Goal: Task Accomplishment & Management: Use online tool/utility

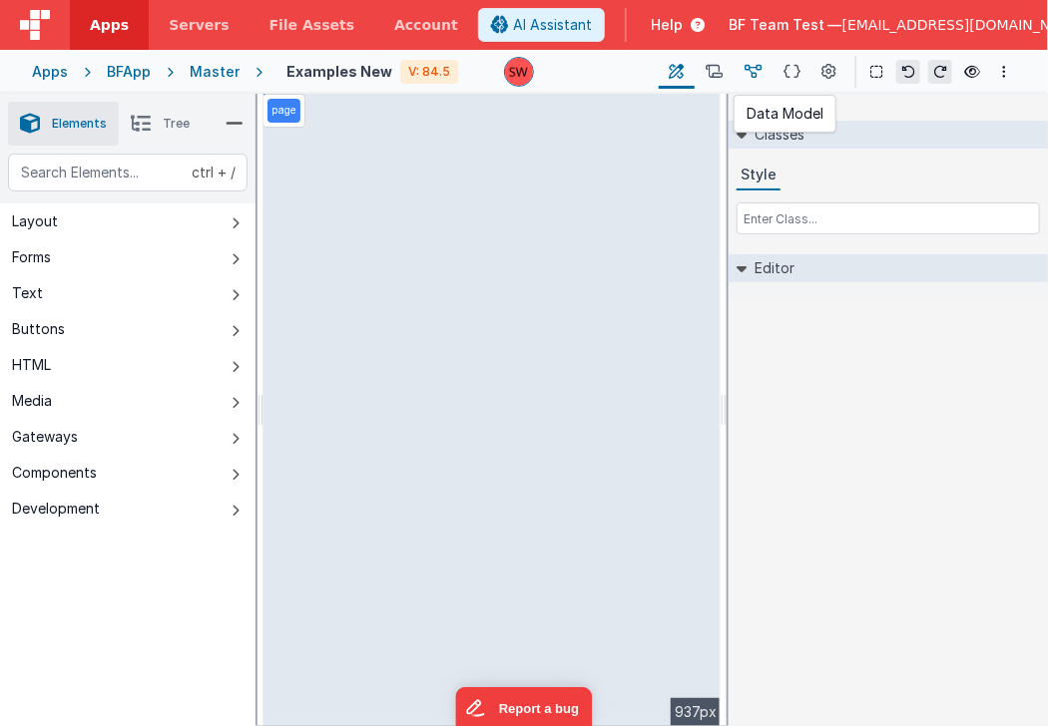
click at [758, 71] on icon at bounding box center [752, 72] width 17 height 21
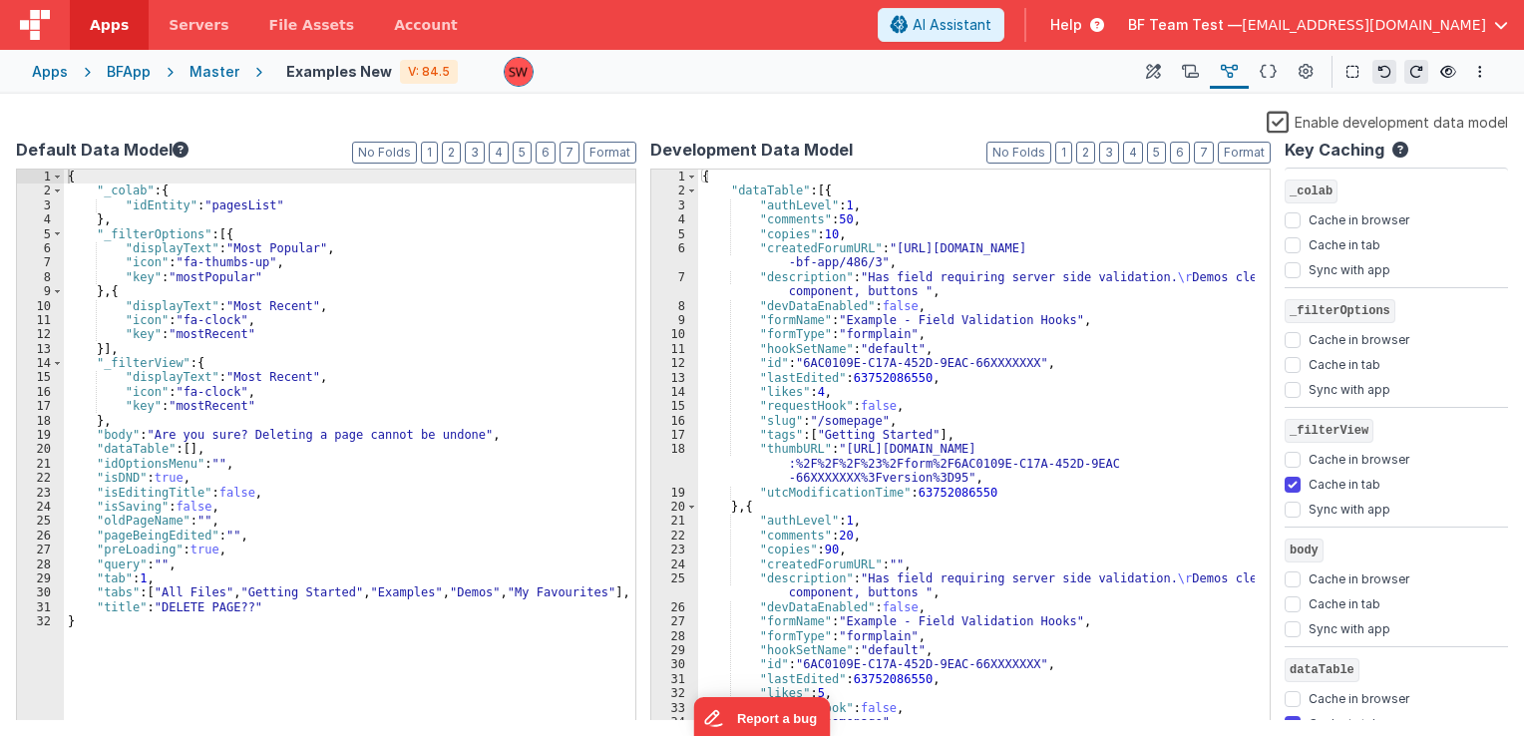
click at [117, 77] on div "BFApp" at bounding box center [129, 72] width 44 height 20
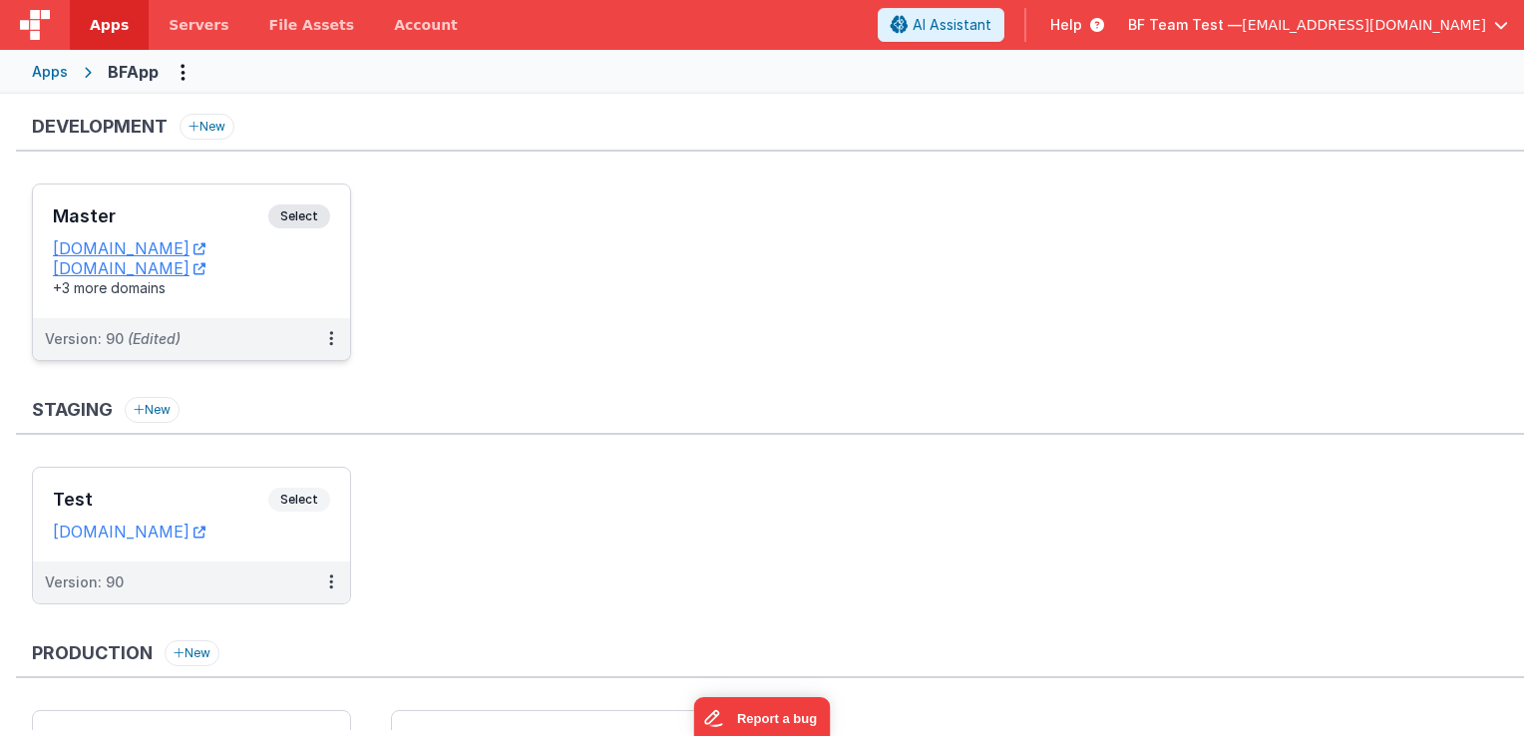
click at [311, 206] on span "Select" at bounding box center [299, 217] width 62 height 24
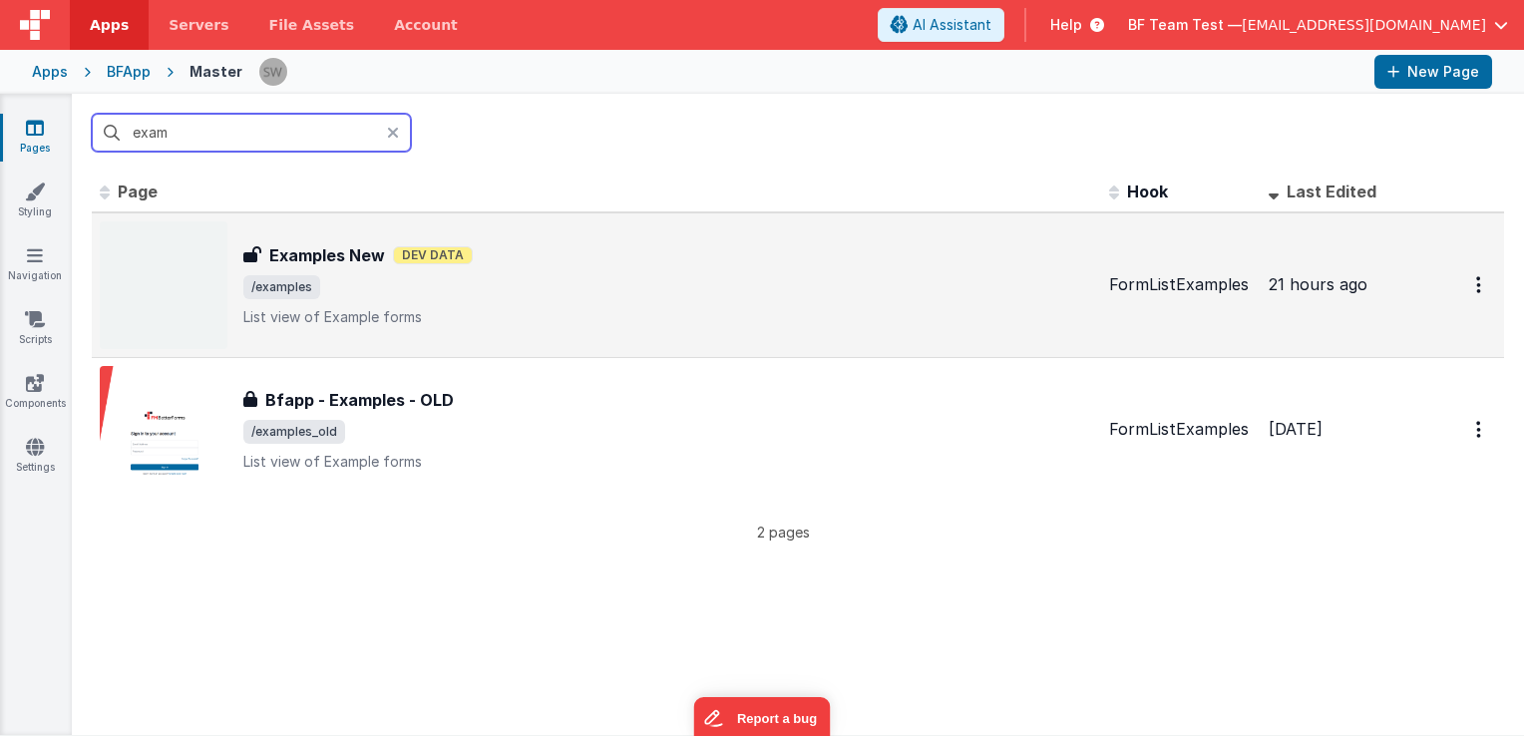
type input "exam"
click at [356, 264] on h3 "Examples New" at bounding box center [327, 255] width 116 height 24
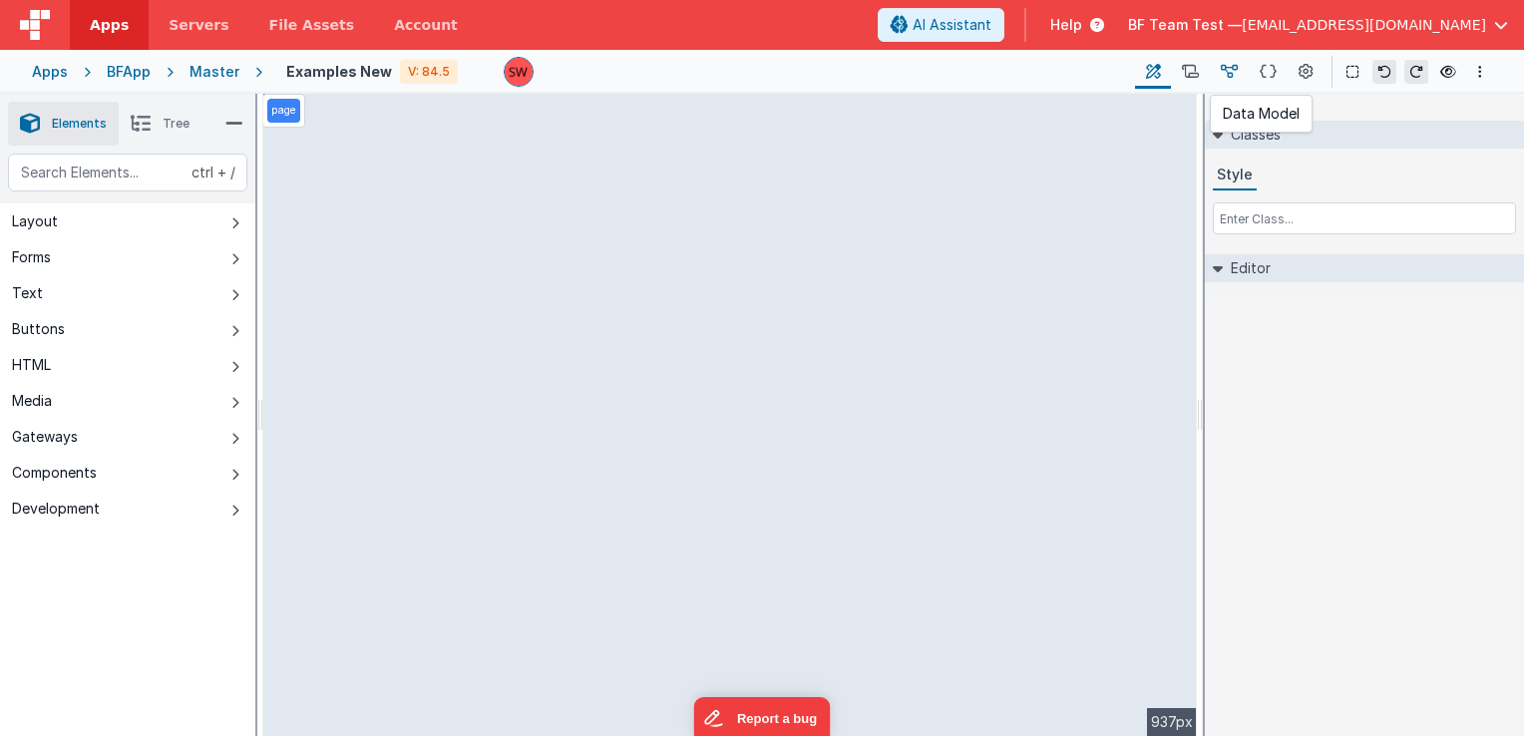
click at [1236, 77] on icon at bounding box center [1229, 72] width 17 height 21
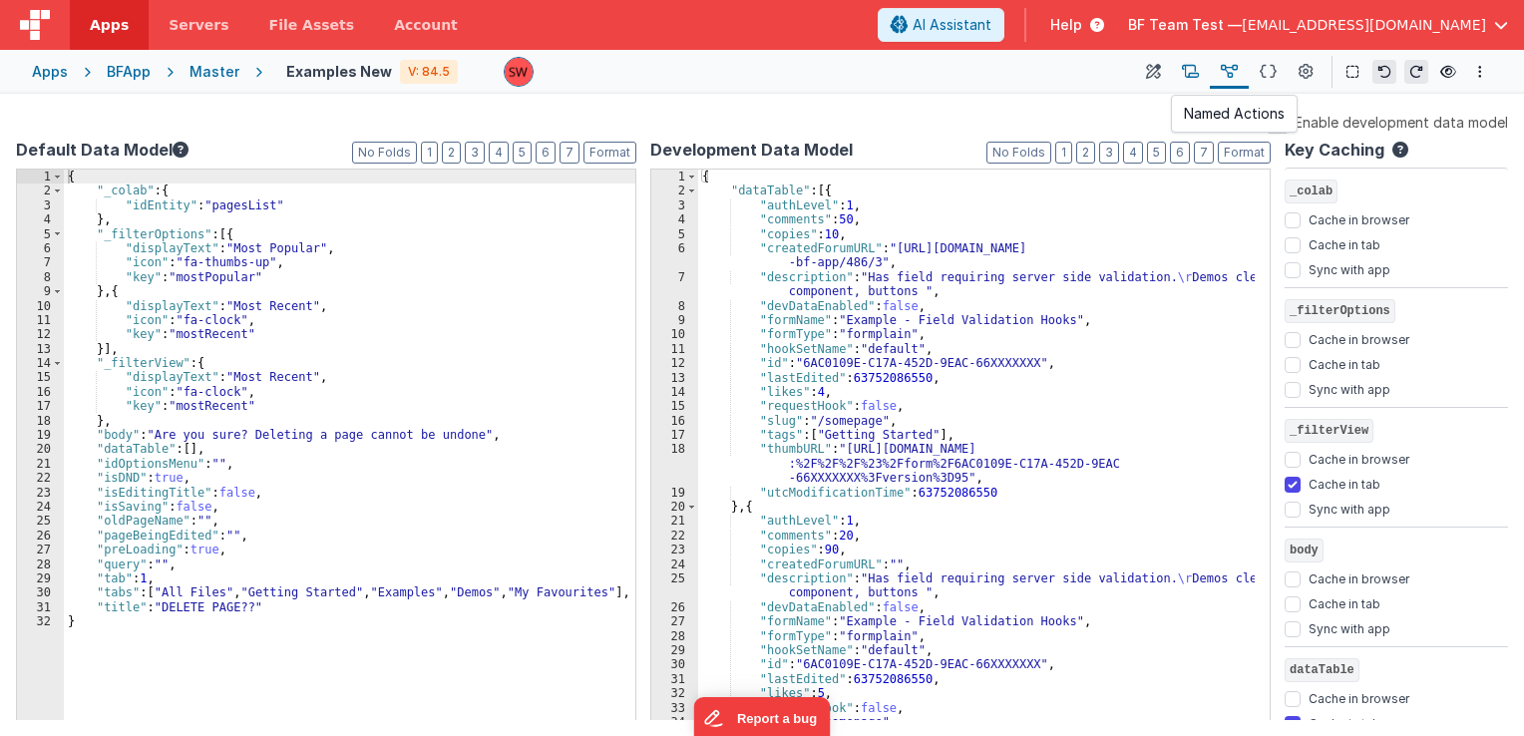
click at [1186, 83] on button at bounding box center [1190, 72] width 39 height 34
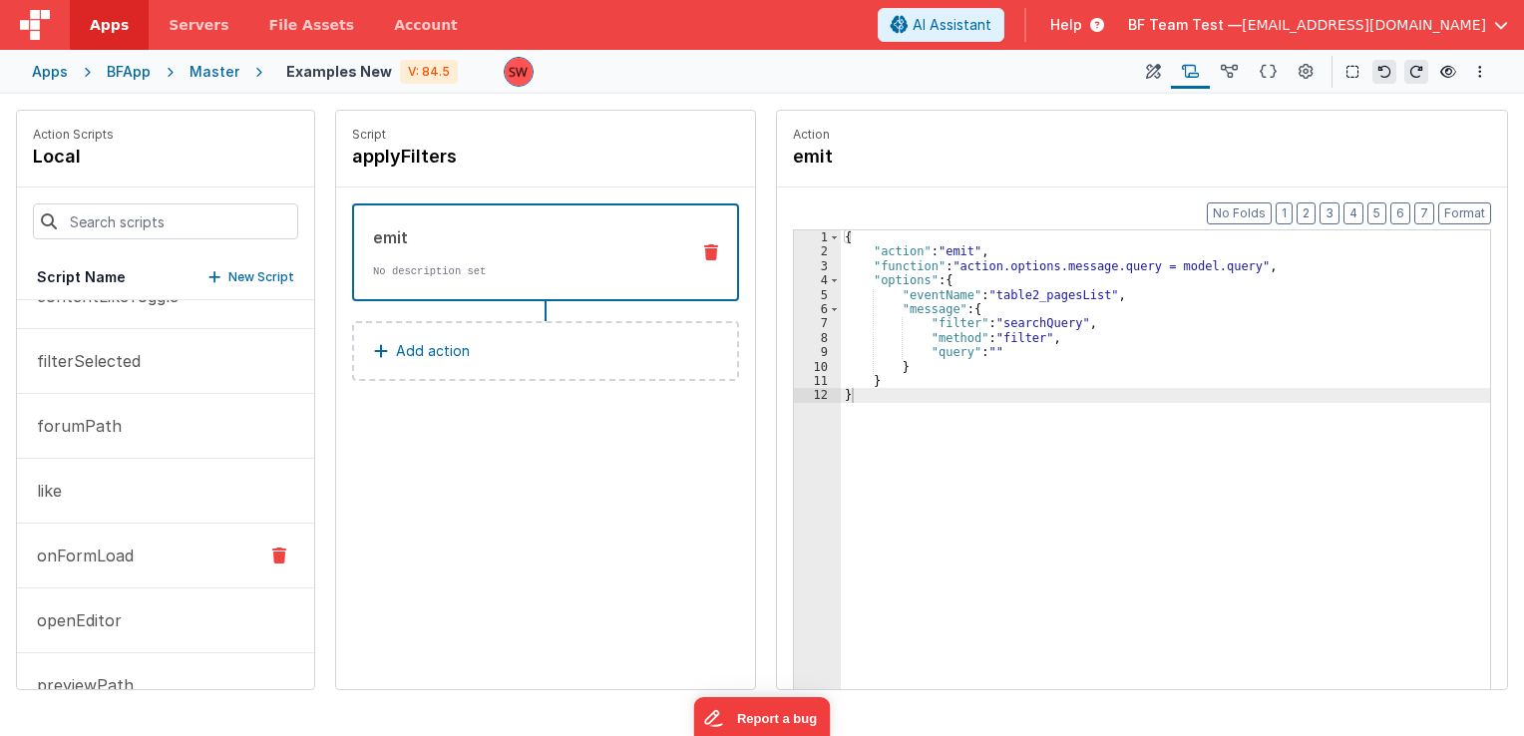
click at [105, 568] on button "onFormLoad" at bounding box center [165, 556] width 297 height 65
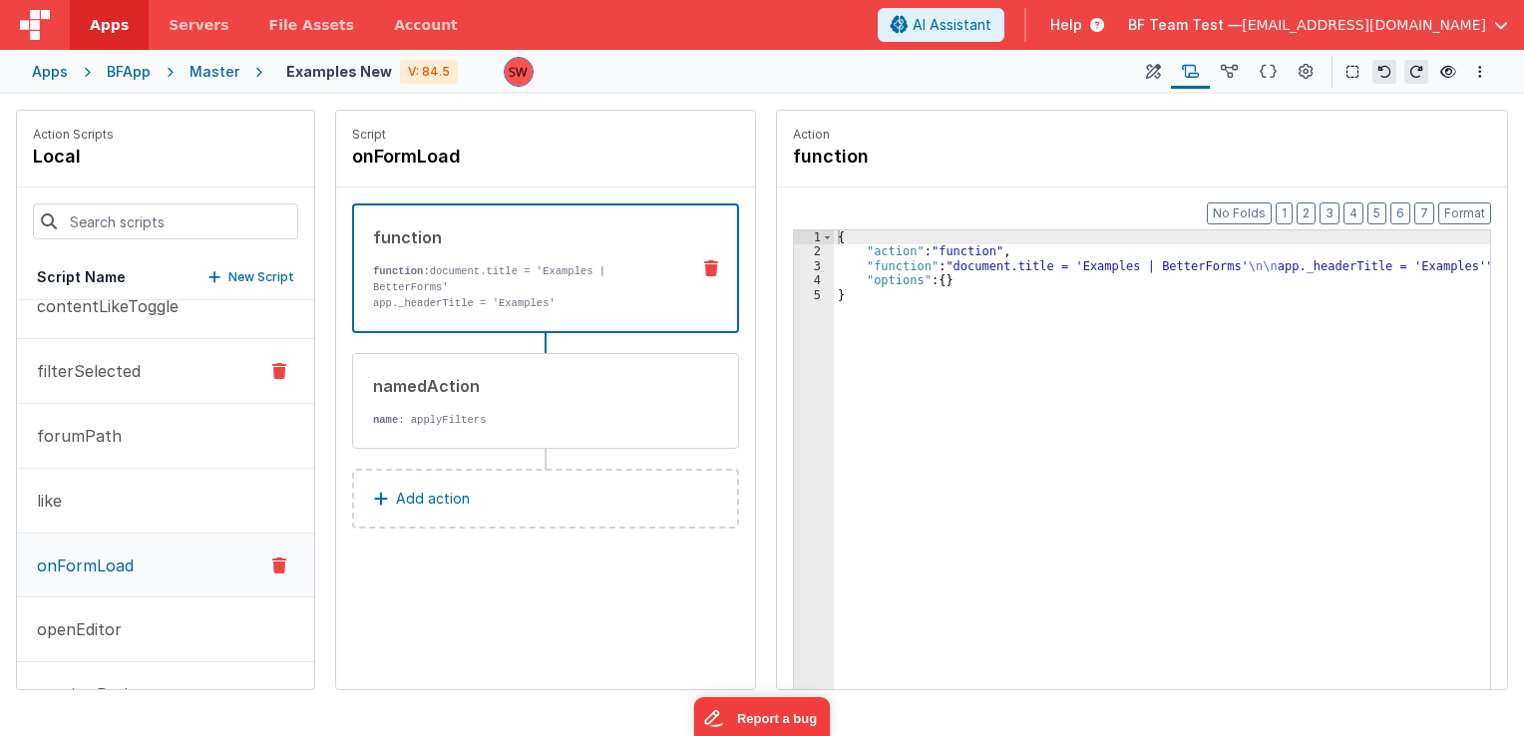
scroll to position [100, 0]
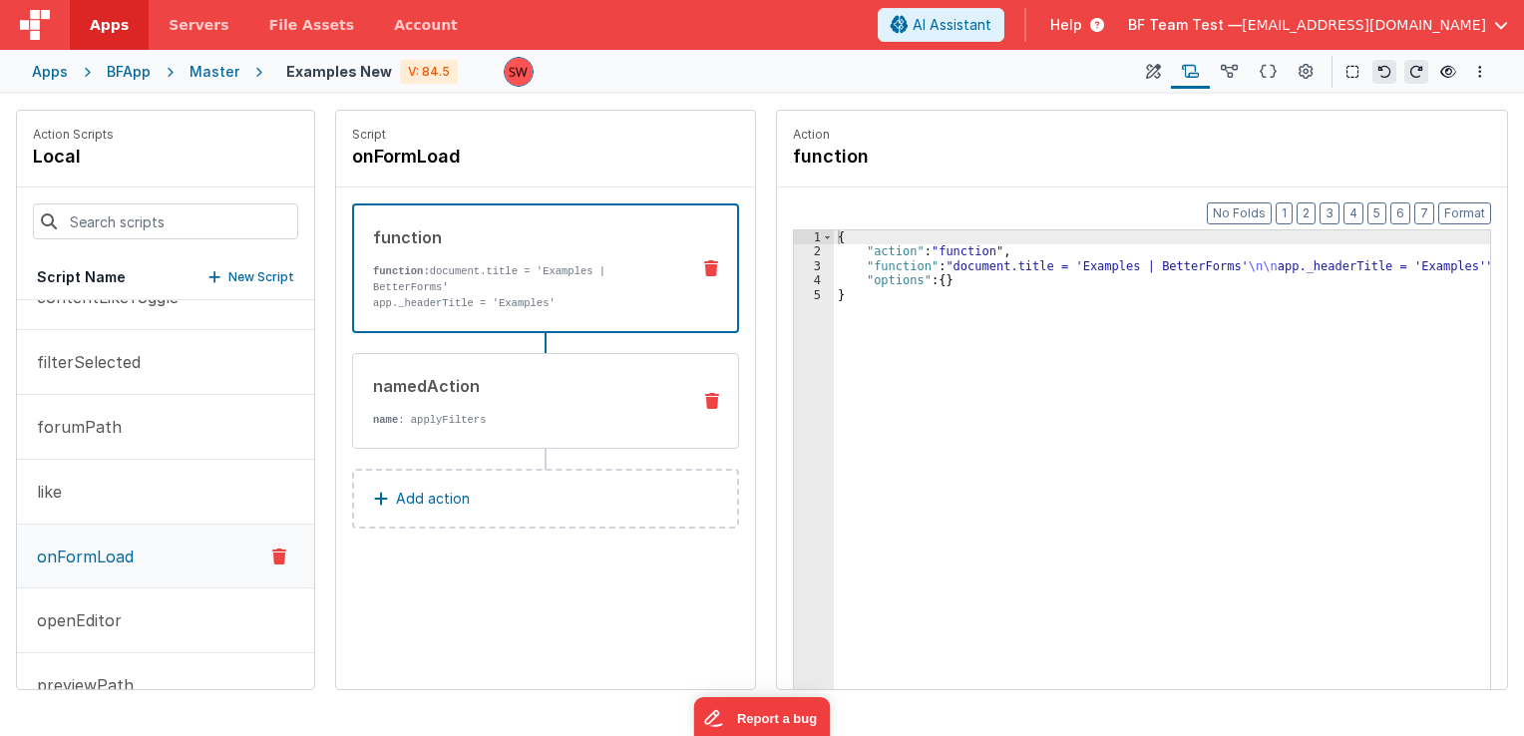
click at [521, 378] on div "namedAction" at bounding box center [523, 386] width 301 height 24
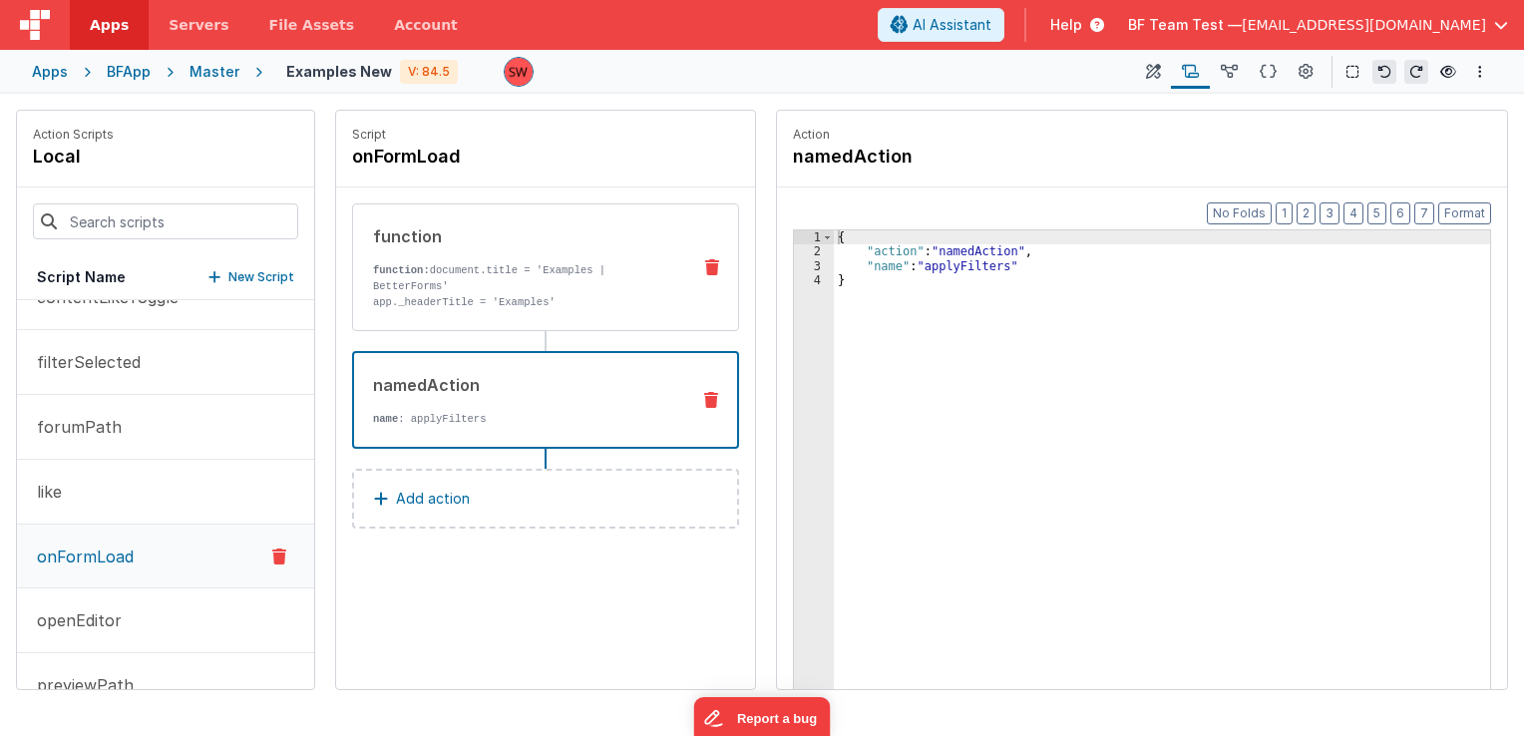
click at [502, 277] on div "function: document.title = 'Examples | BetterForms' app._headerTitle = 'Example…" at bounding box center [523, 286] width 301 height 48
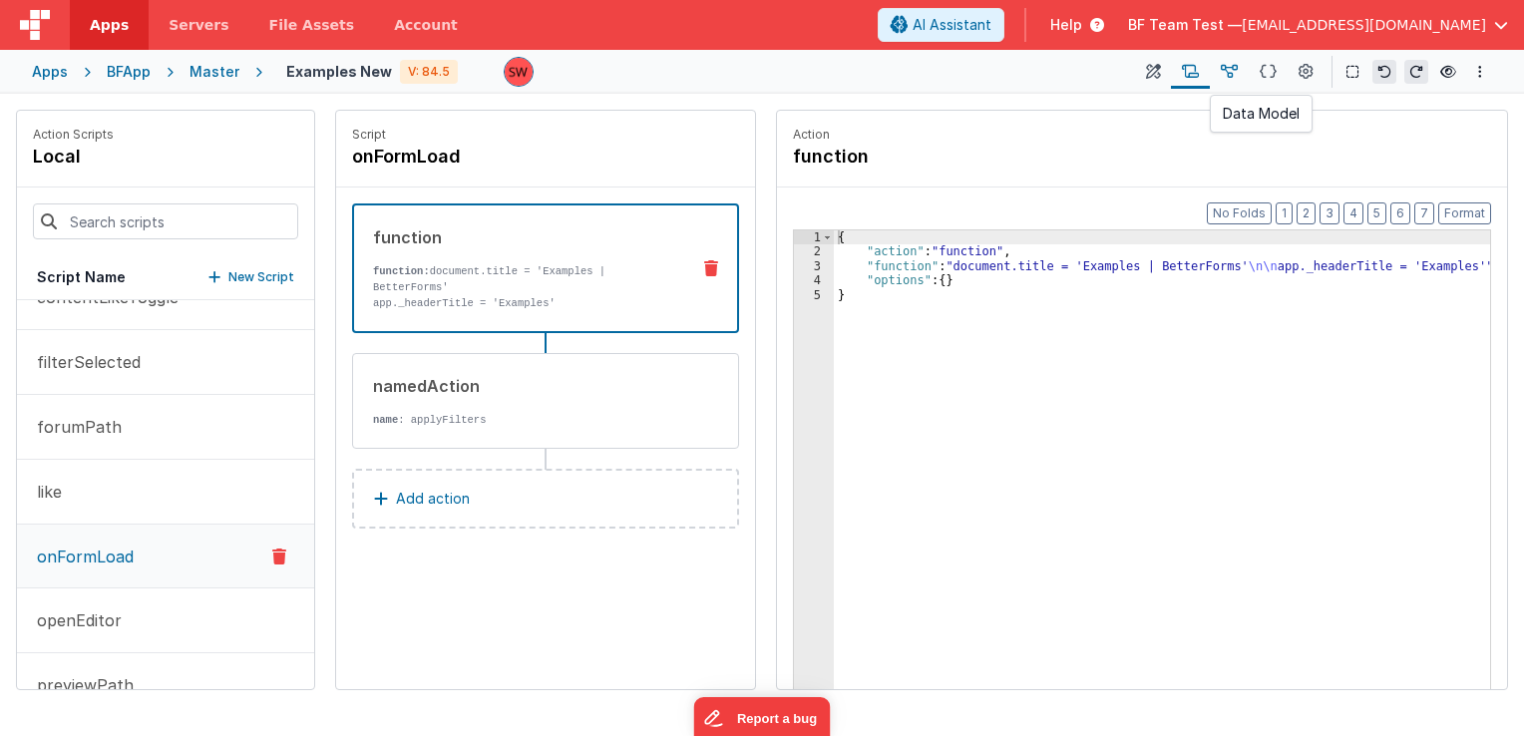
click at [1225, 84] on button at bounding box center [1229, 72] width 39 height 34
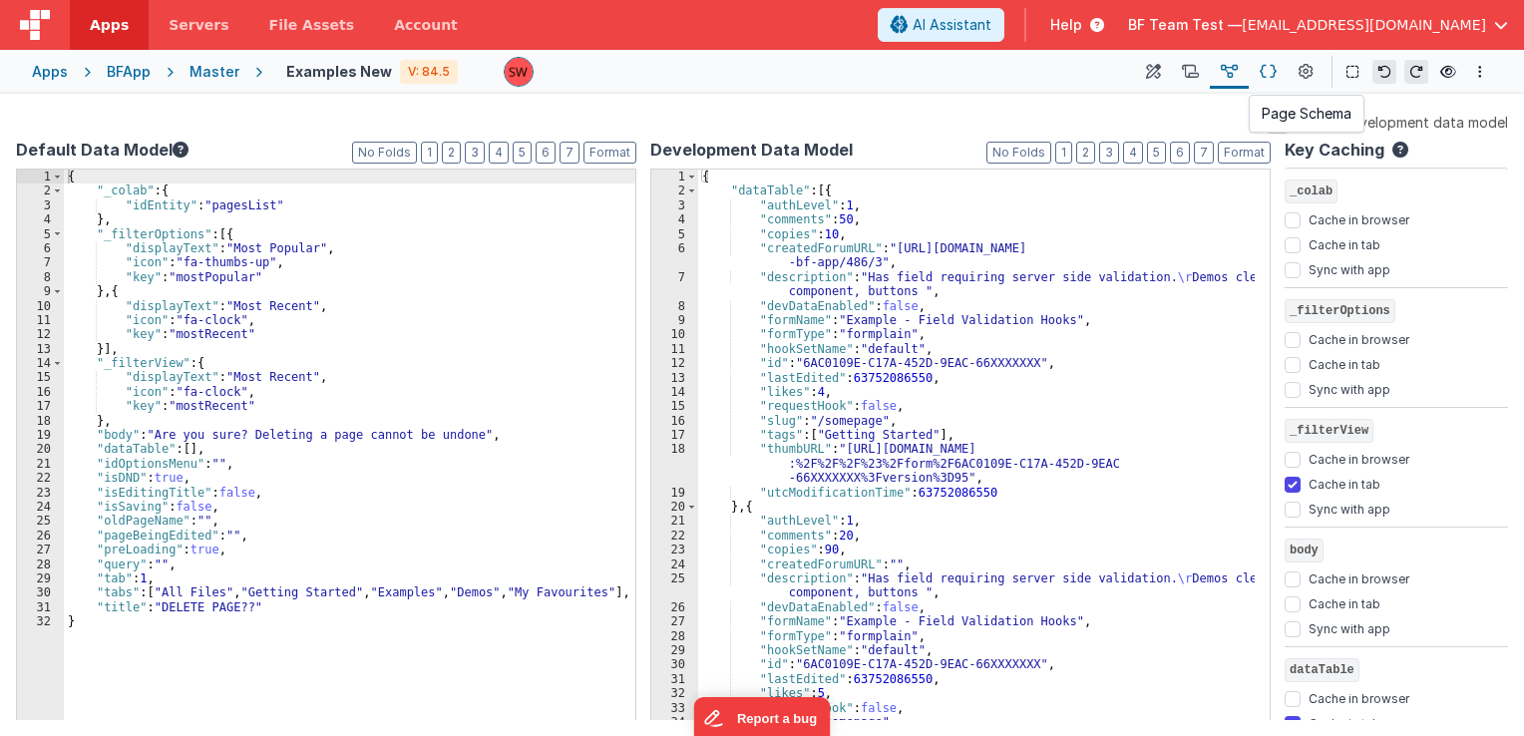
click at [1273, 77] on icon at bounding box center [1268, 72] width 17 height 21
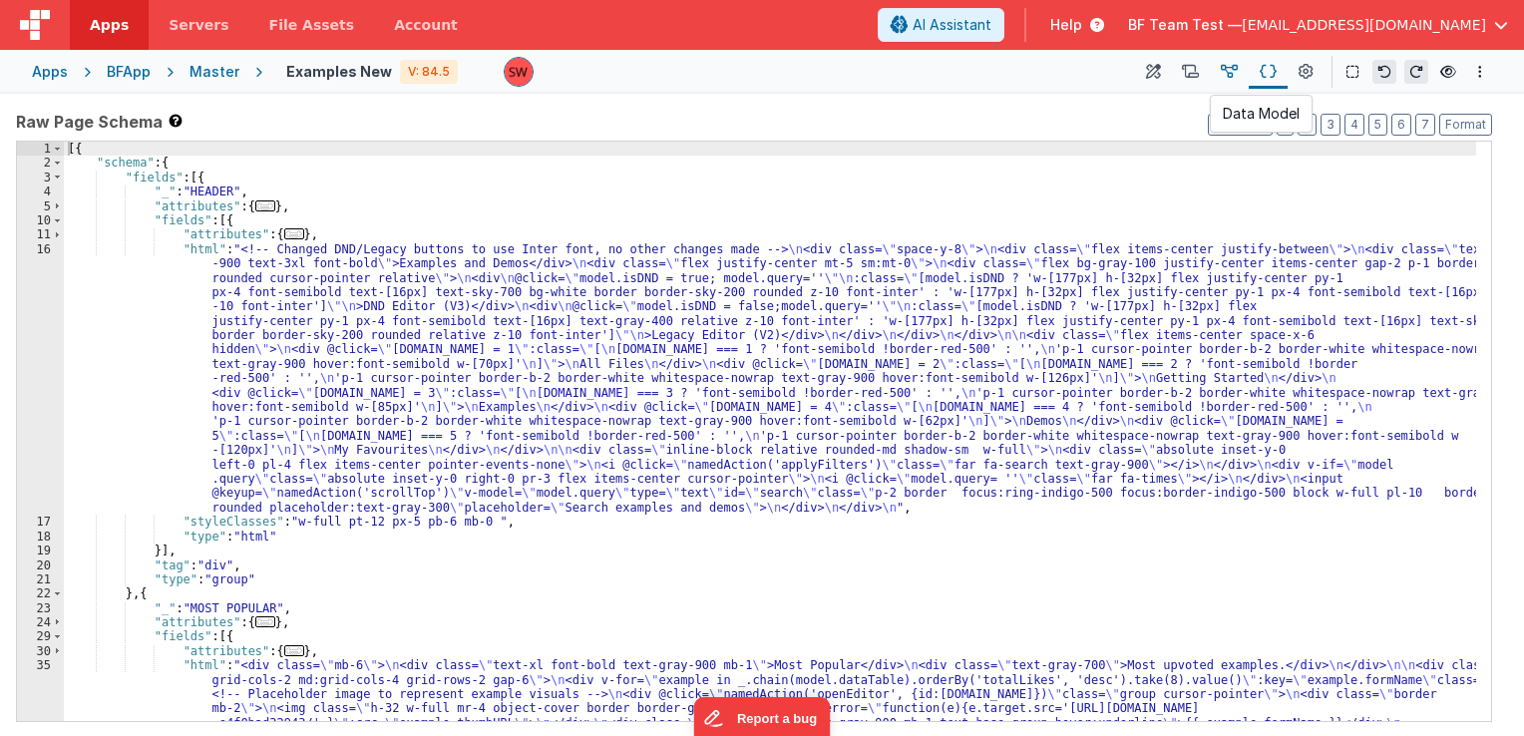
click at [1234, 78] on icon at bounding box center [1229, 72] width 17 height 21
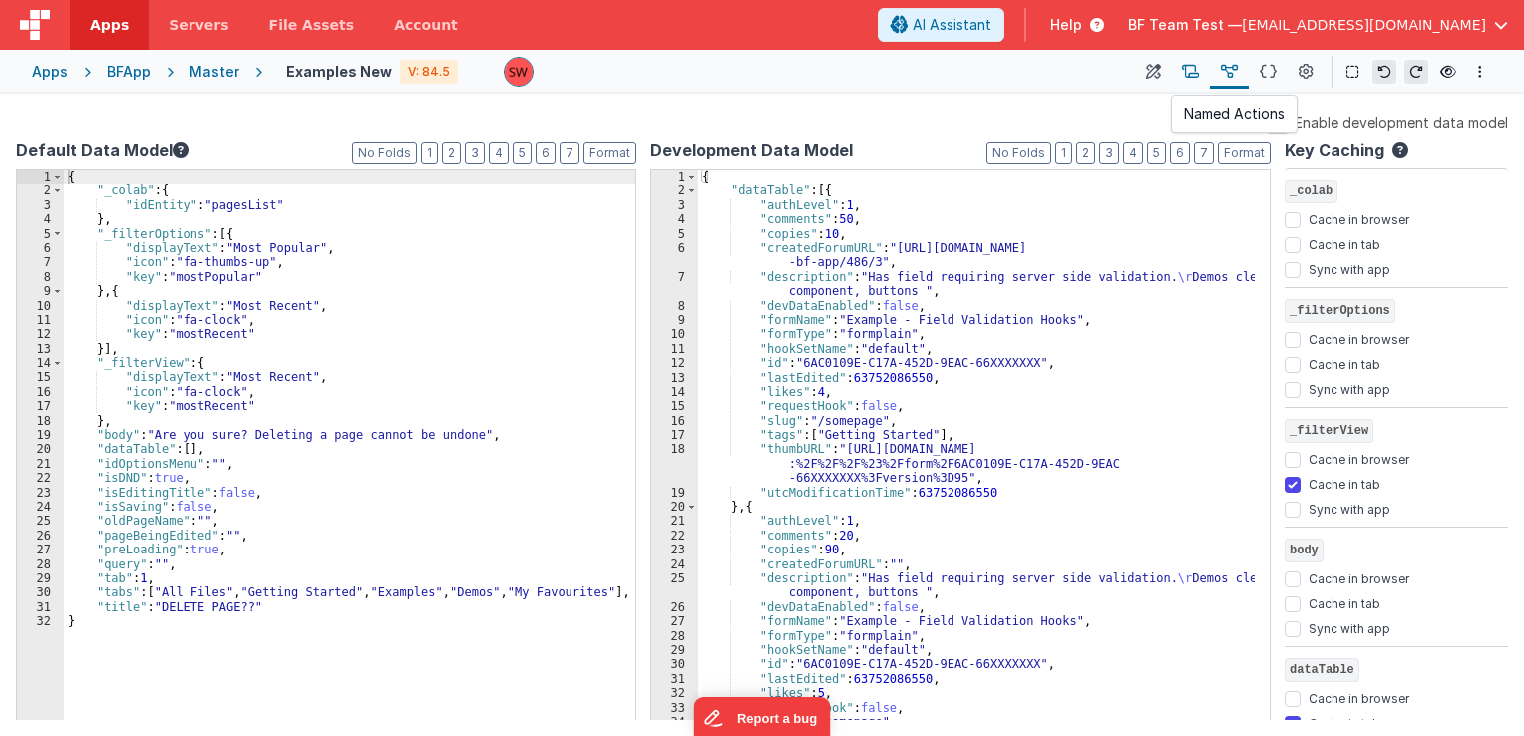
click at [1185, 77] on icon at bounding box center [1190, 72] width 17 height 21
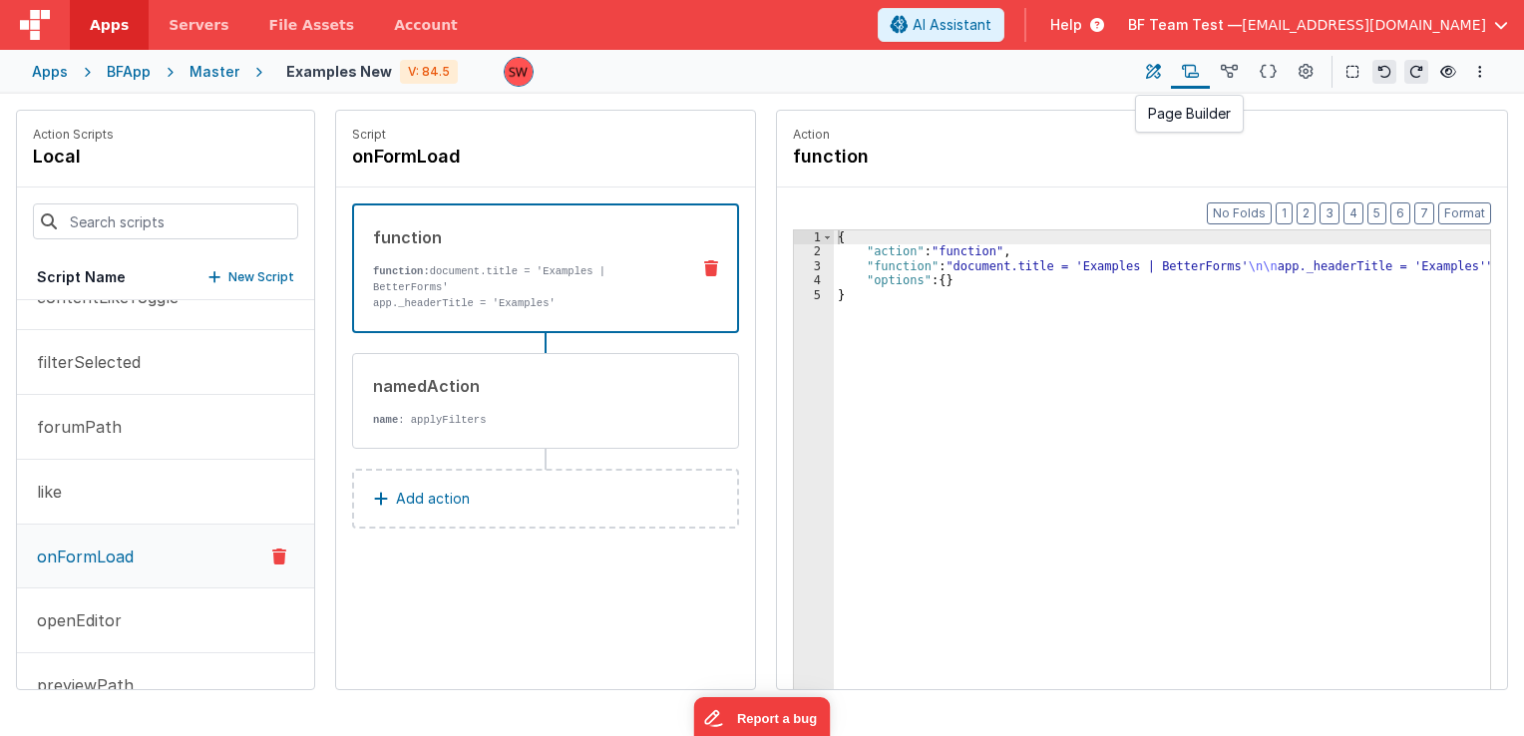
click at [1145, 72] on button at bounding box center [1153, 72] width 36 height 34
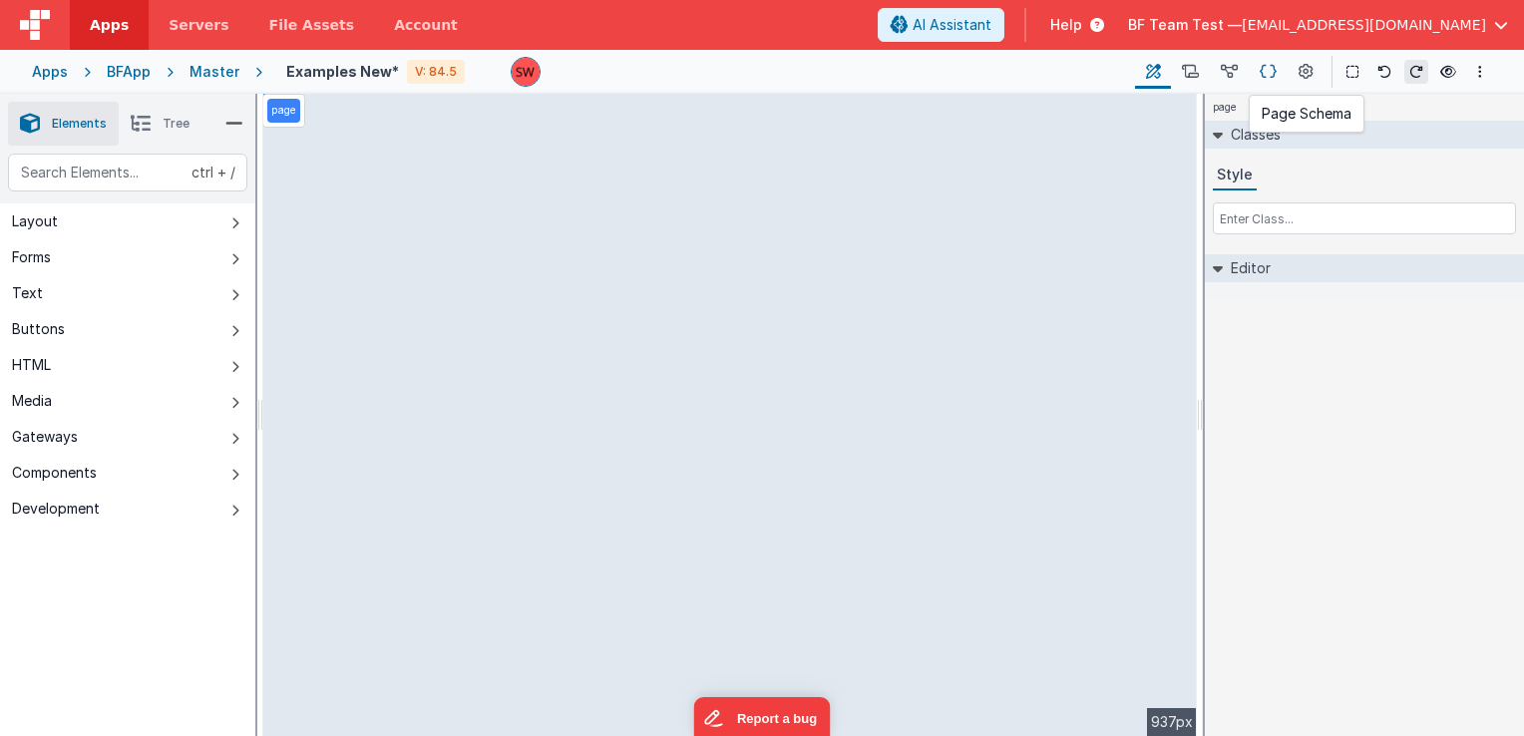
click at [1264, 72] on icon at bounding box center [1268, 72] width 17 height 21
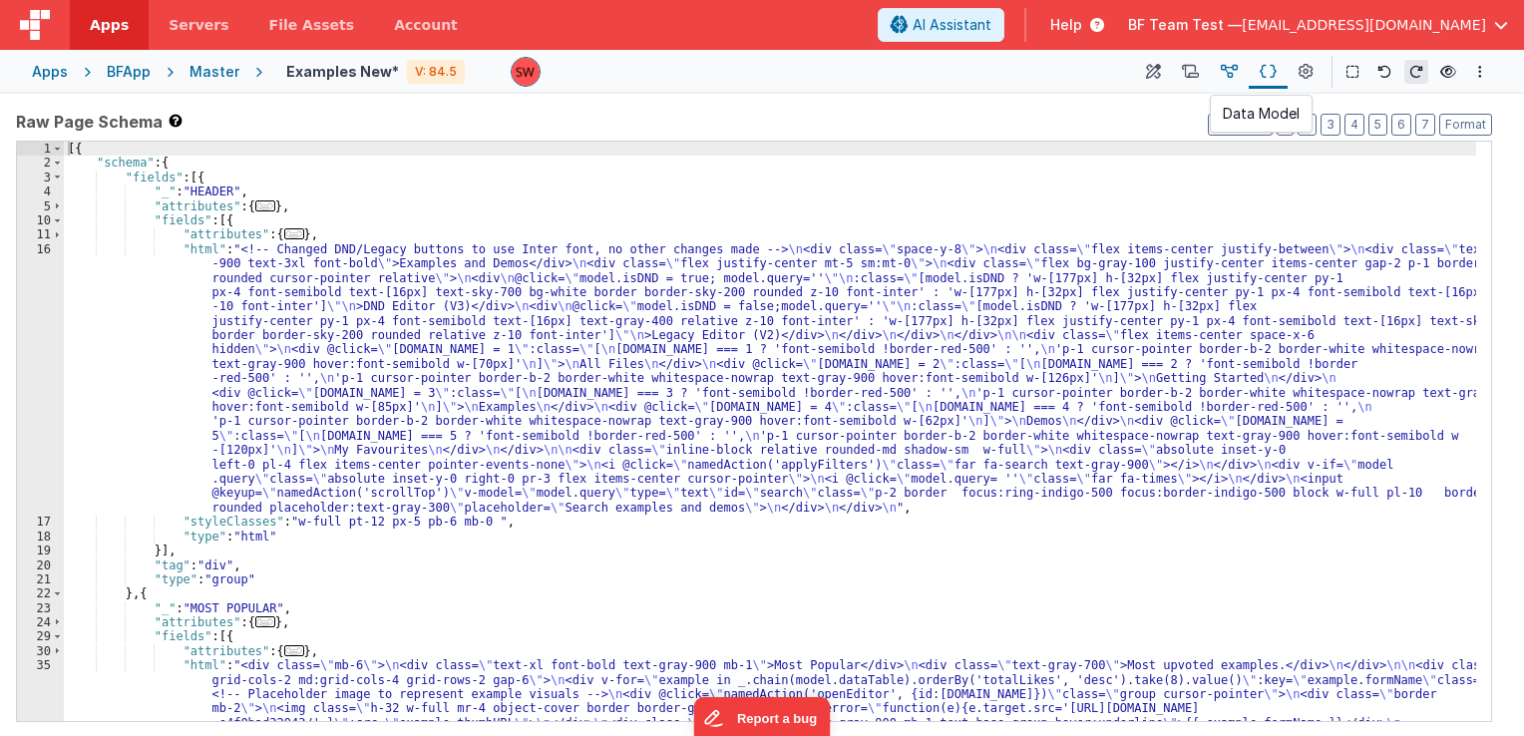
click at [1234, 72] on icon at bounding box center [1229, 72] width 17 height 21
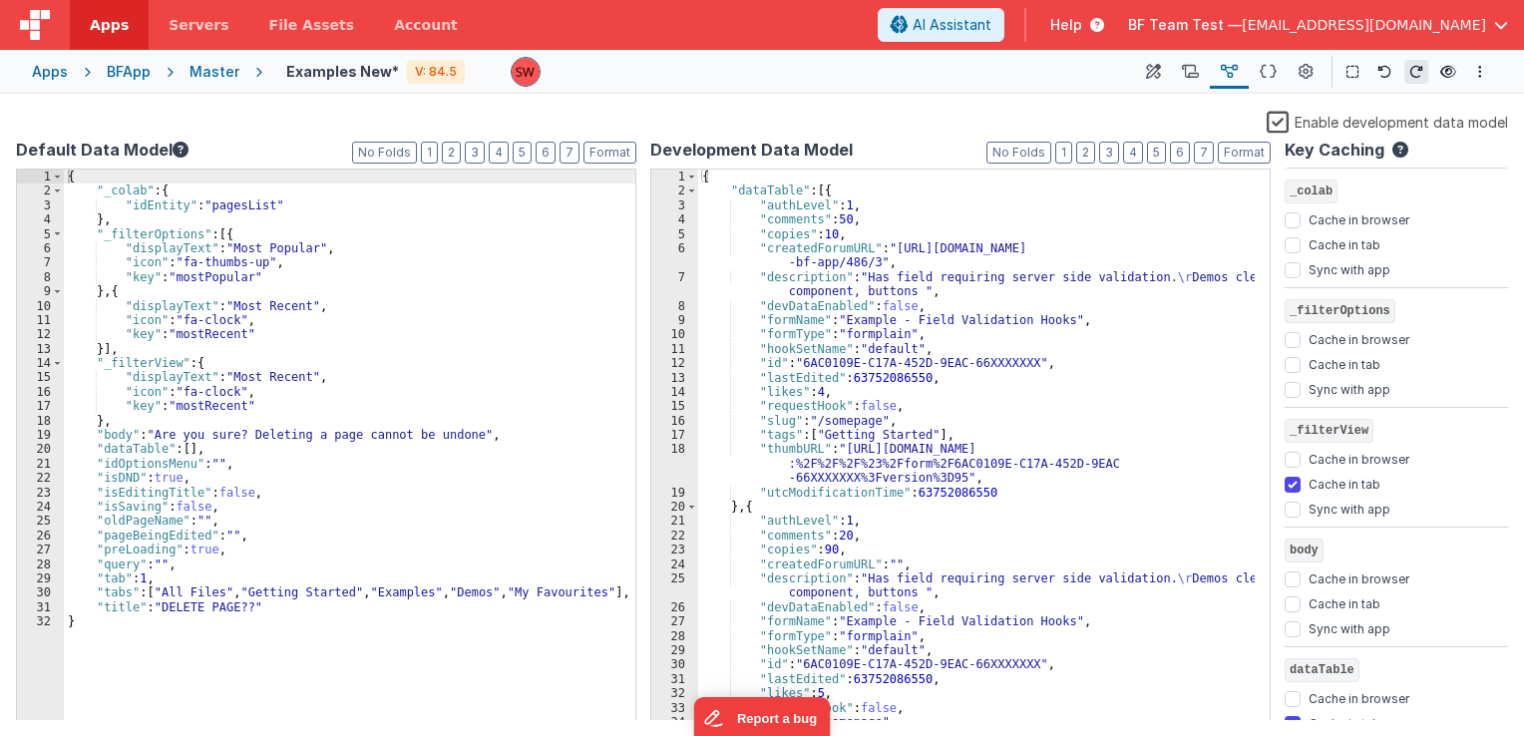
click at [786, 203] on div "{ "dataTable" : [{ "authLevel" : 1 , "comments" : 50 , "copies" : 10 , "created…" at bounding box center [976, 475] width 557 height 611
click at [773, 225] on div "{ "dataTable" : [{ "authLevel" : 1 , "comments" : 50 , "copies" : 10 , "created…" at bounding box center [976, 475] width 557 height 611
click at [783, 245] on div "{ "dataTable" : [{ "authLevel" : 1 , "comments" : 50 , "copies" : 10 , "created…" at bounding box center [976, 475] width 557 height 611
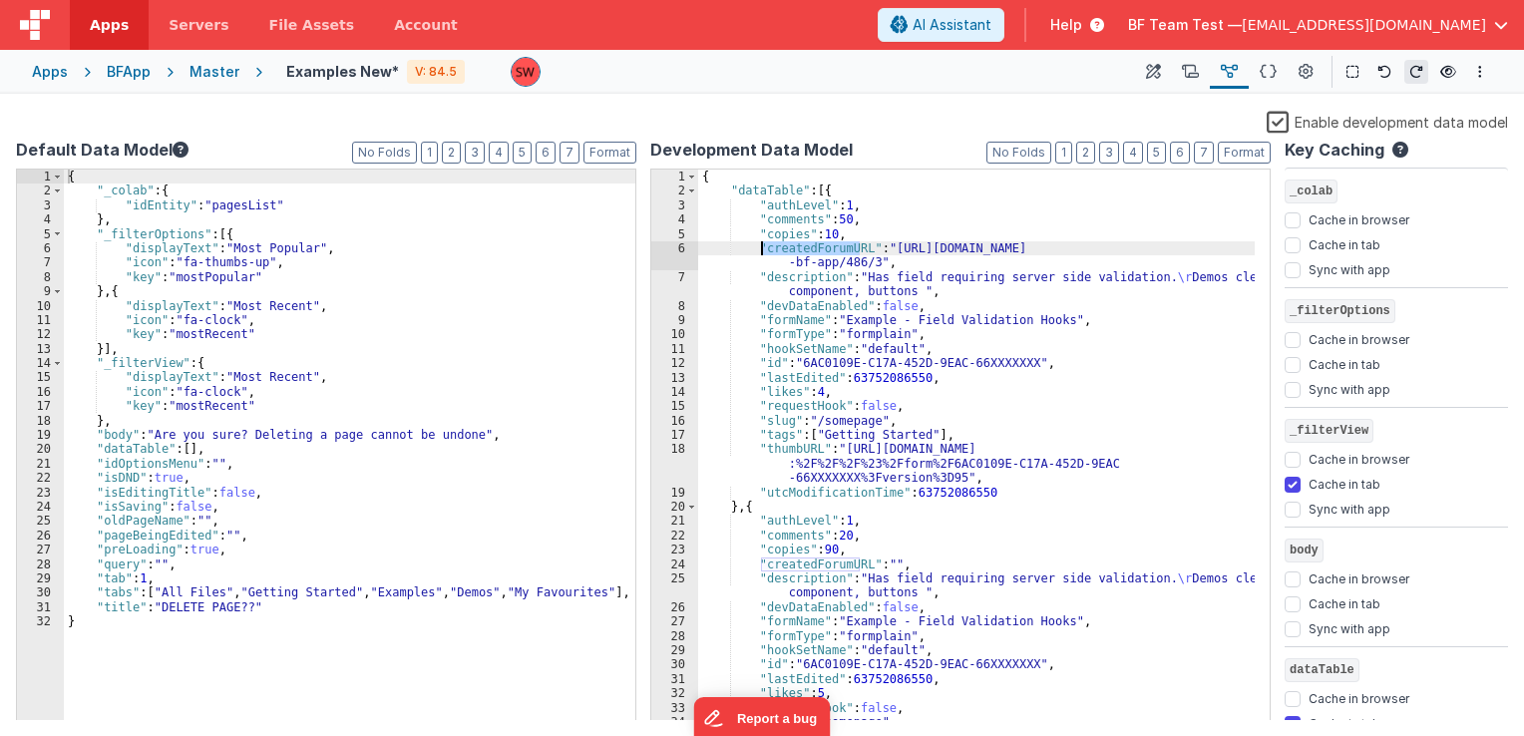
click at [1014, 325] on div "{ "dataTable" : [{ "authLevel" : 1 , "comments" : 50 , "copies" : 10 , "created…" at bounding box center [976, 475] width 557 height 611
click at [861, 333] on div "{ "dataTable" : [{ "authLevel" : 1 , "comments" : 50 , "copies" : 10 , "created…" at bounding box center [976, 475] width 557 height 611
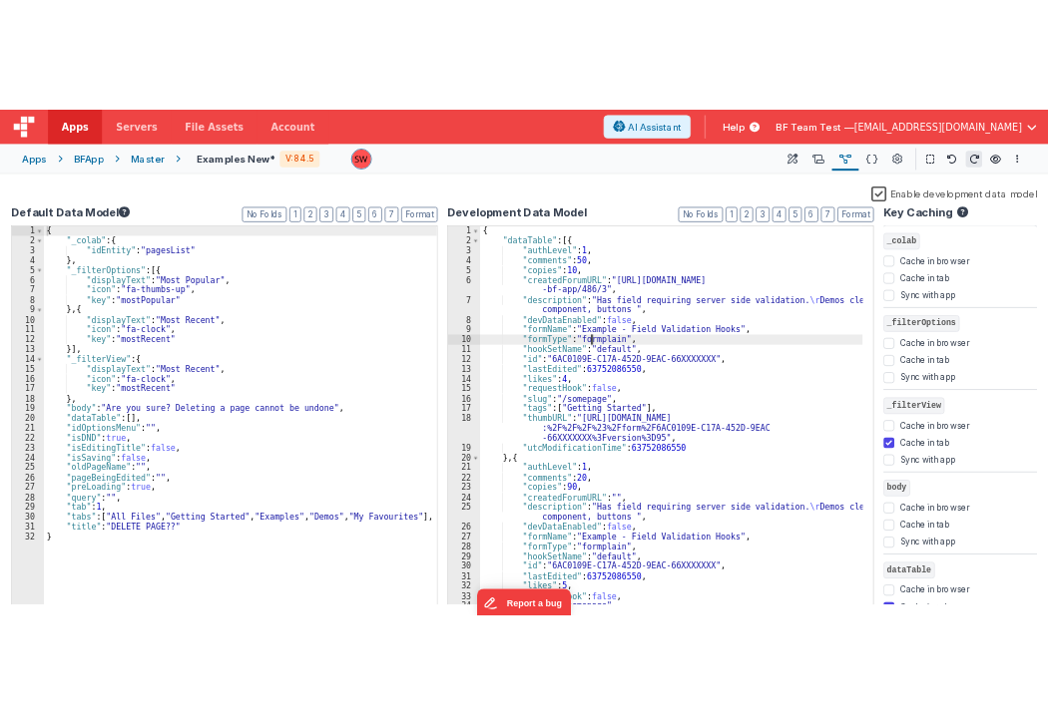
scroll to position [0, 0]
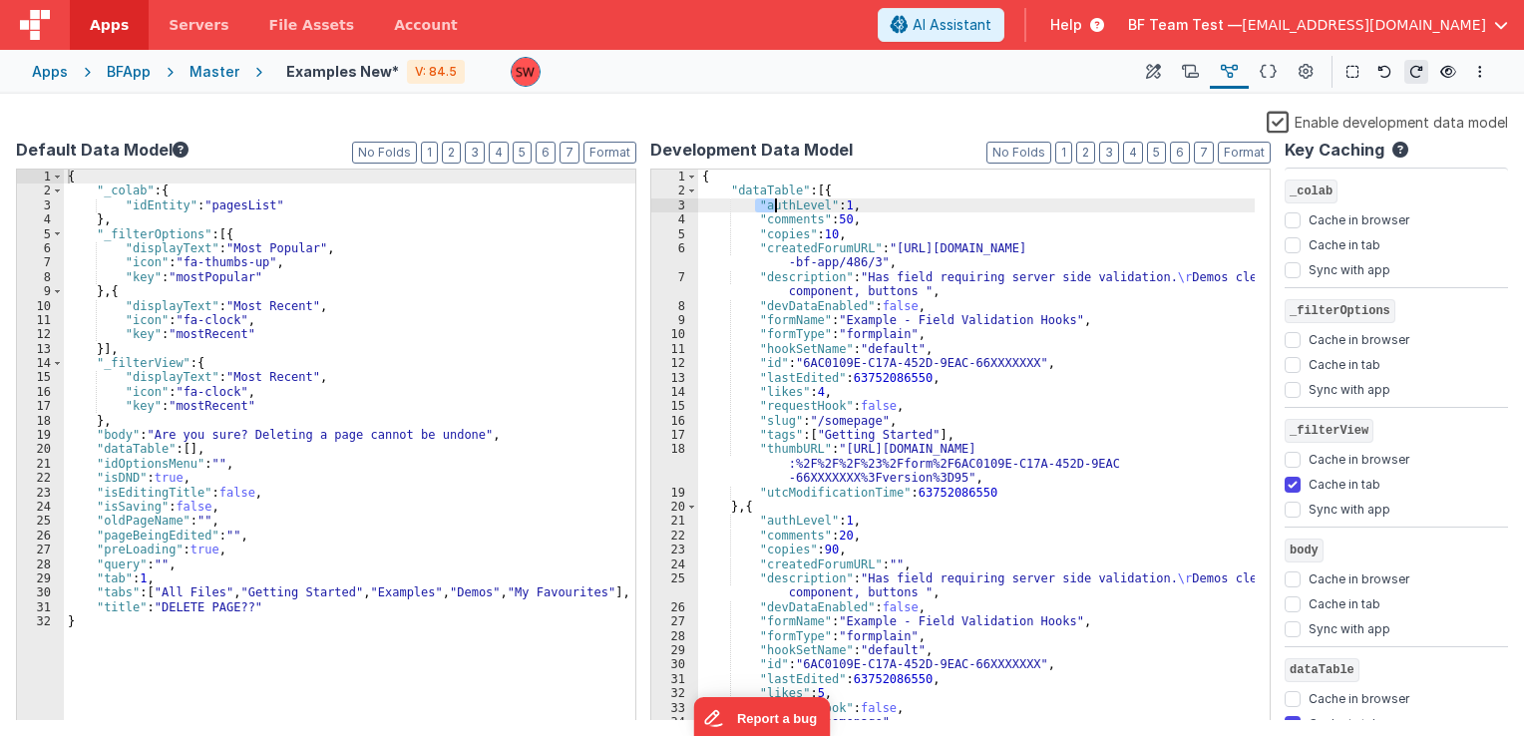
drag, startPoint x: 755, startPoint y: 199, endPoint x: 776, endPoint y: 207, distance: 22.4
click at [776, 207] on div "{ "dataTable" : [{ "authLevel" : 1 , "comments" : 50 , "copies" : 10 , "created…" at bounding box center [976, 475] width 557 height 611
click at [806, 252] on div "{ "dataTable" : [{ "authLevel" : 1 , "comments" : 50 , "copies" : 10 , "created…" at bounding box center [976, 475] width 557 height 611
